Goal: Task Accomplishment & Management: Manage account settings

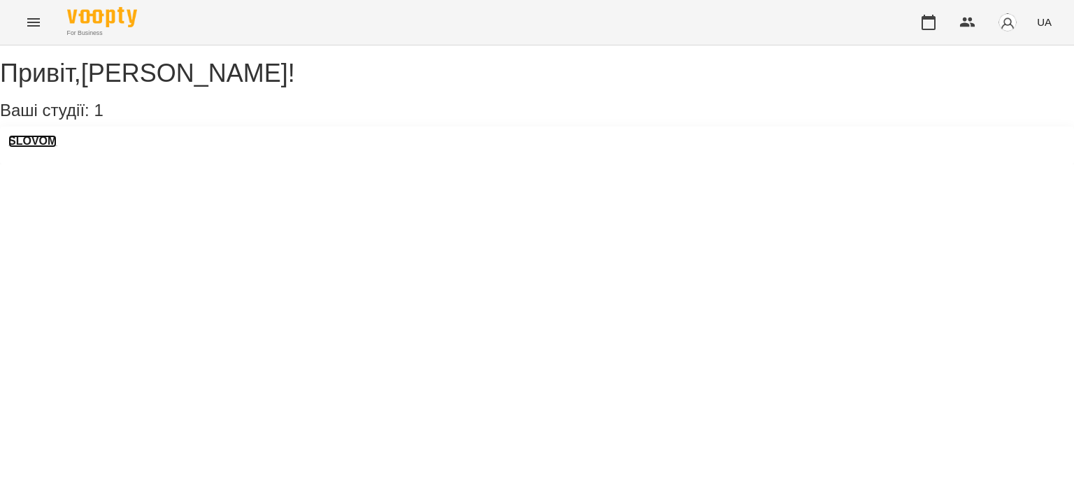
click at [34, 147] on h3 "SLOVOM" at bounding box center [32, 141] width 48 height 13
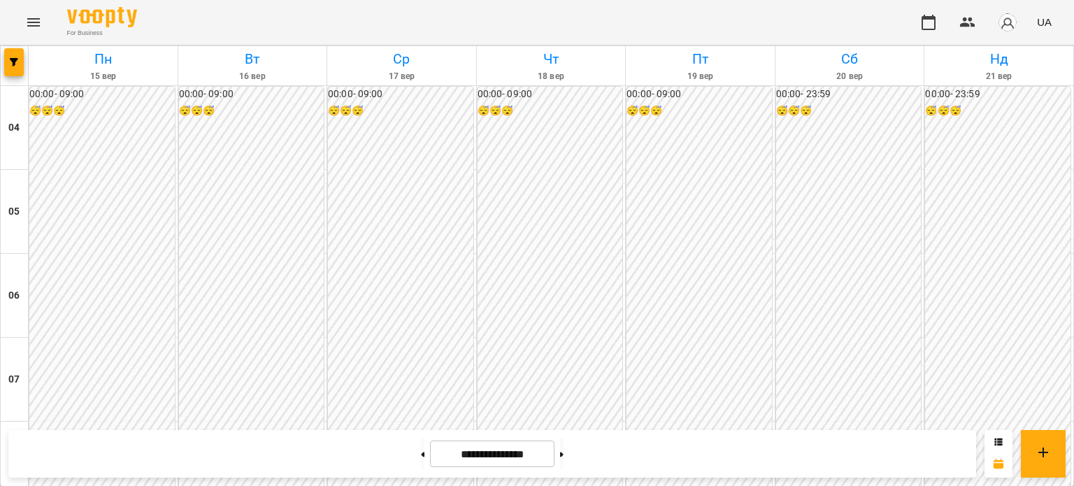
scroll to position [414, 0]
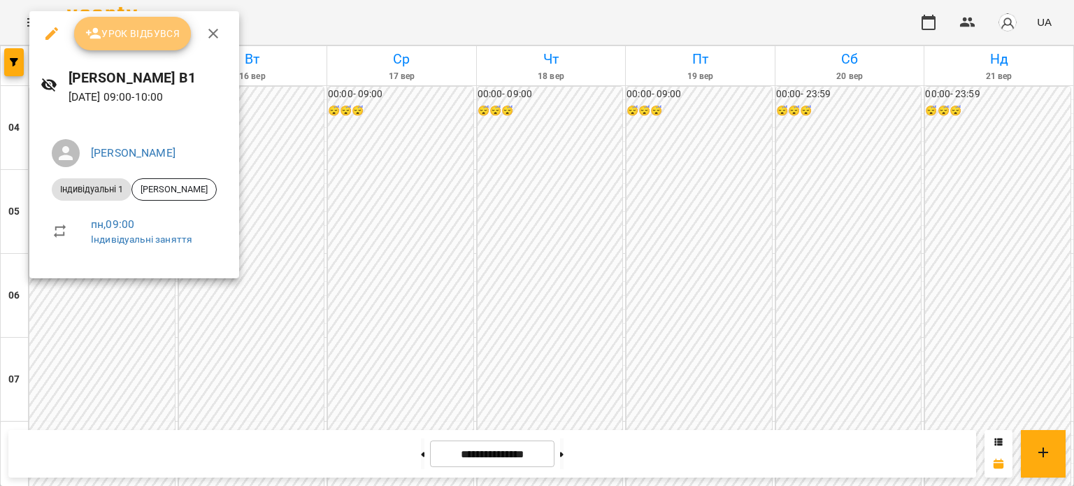
click at [166, 32] on span "Урок відбувся" at bounding box center [132, 33] width 95 height 17
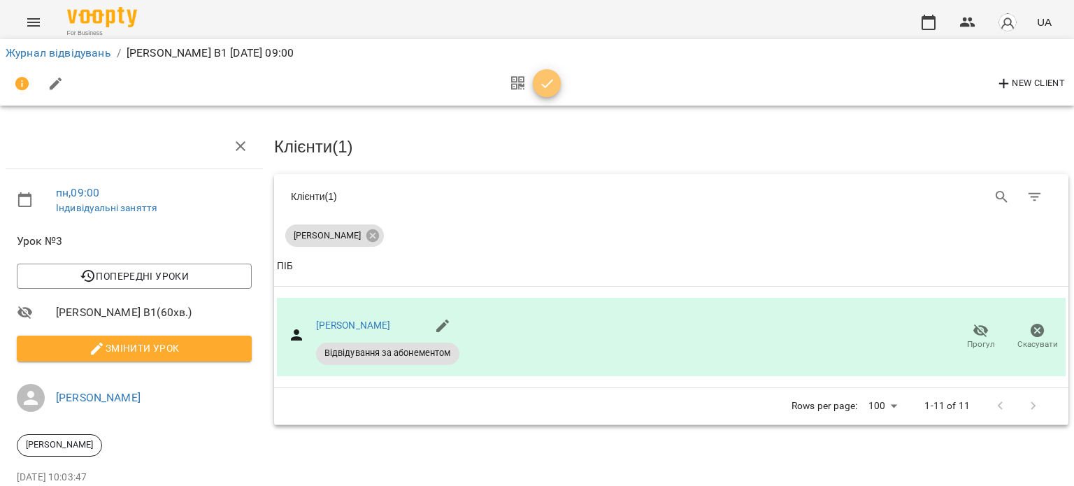
click at [556, 80] on span "button" at bounding box center [547, 83] width 28 height 17
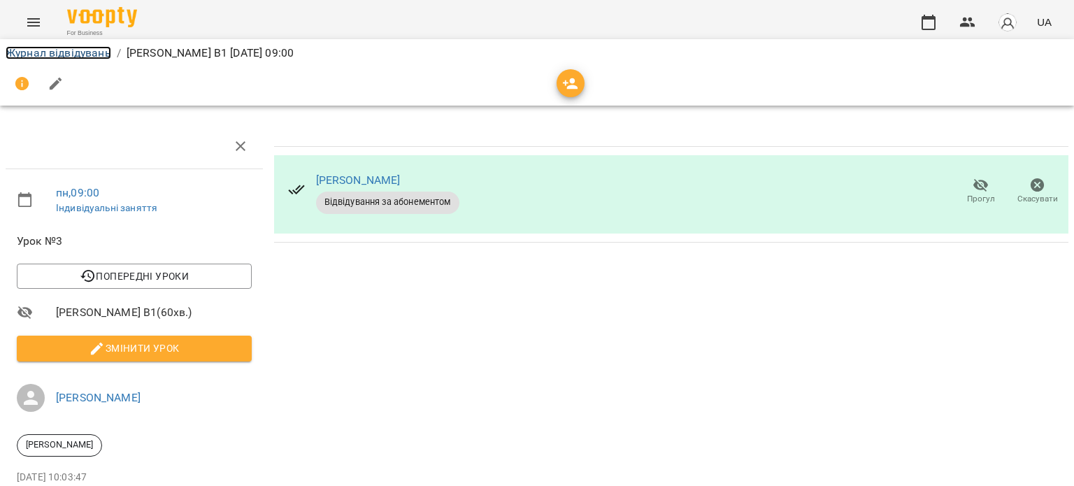
click at [99, 56] on link "Журнал відвідувань" at bounding box center [59, 52] width 106 height 13
